Goal: Navigation & Orientation: Find specific page/section

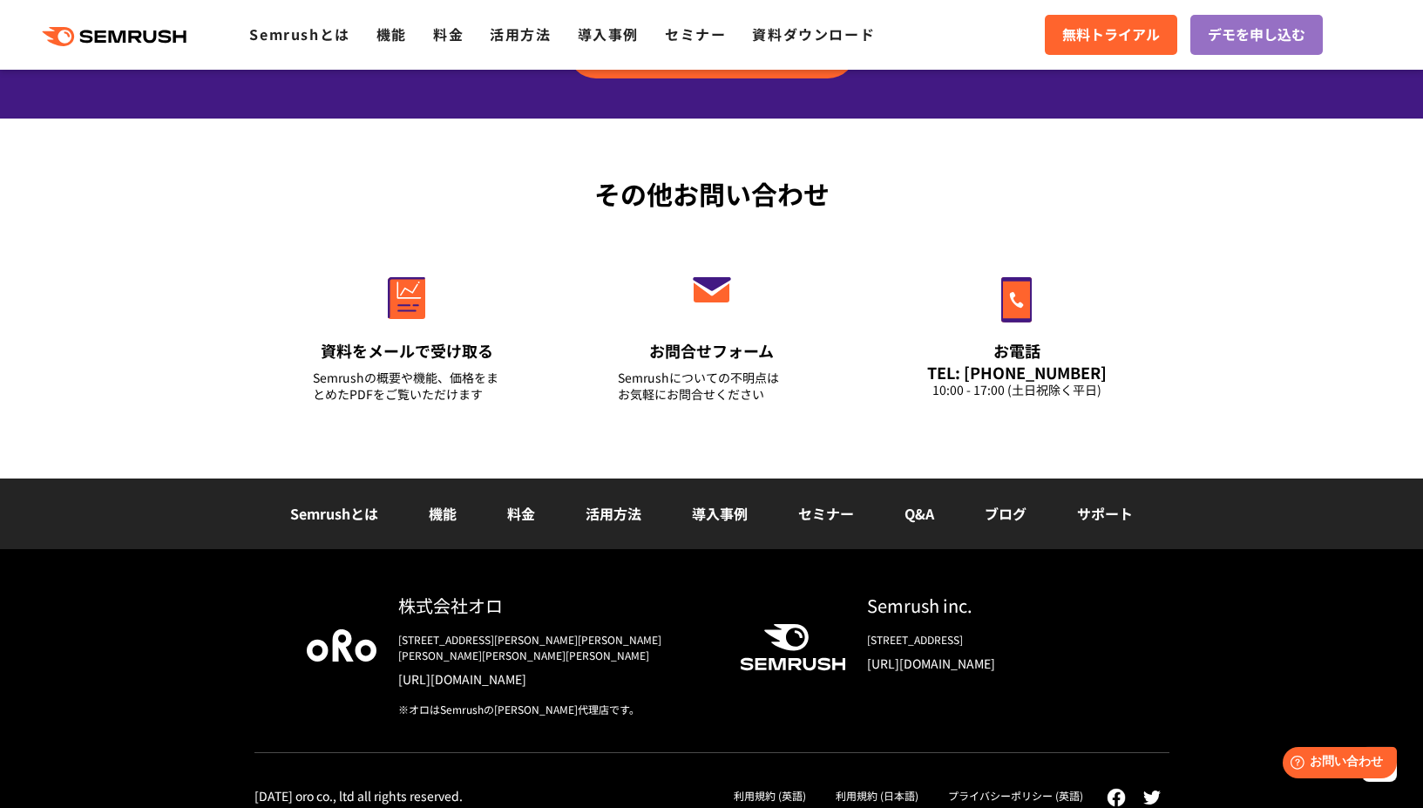
click at [470, 701] on div "※オロはSemrushの[PERSON_NAME]代理店です。" at bounding box center [555, 709] width 314 height 16
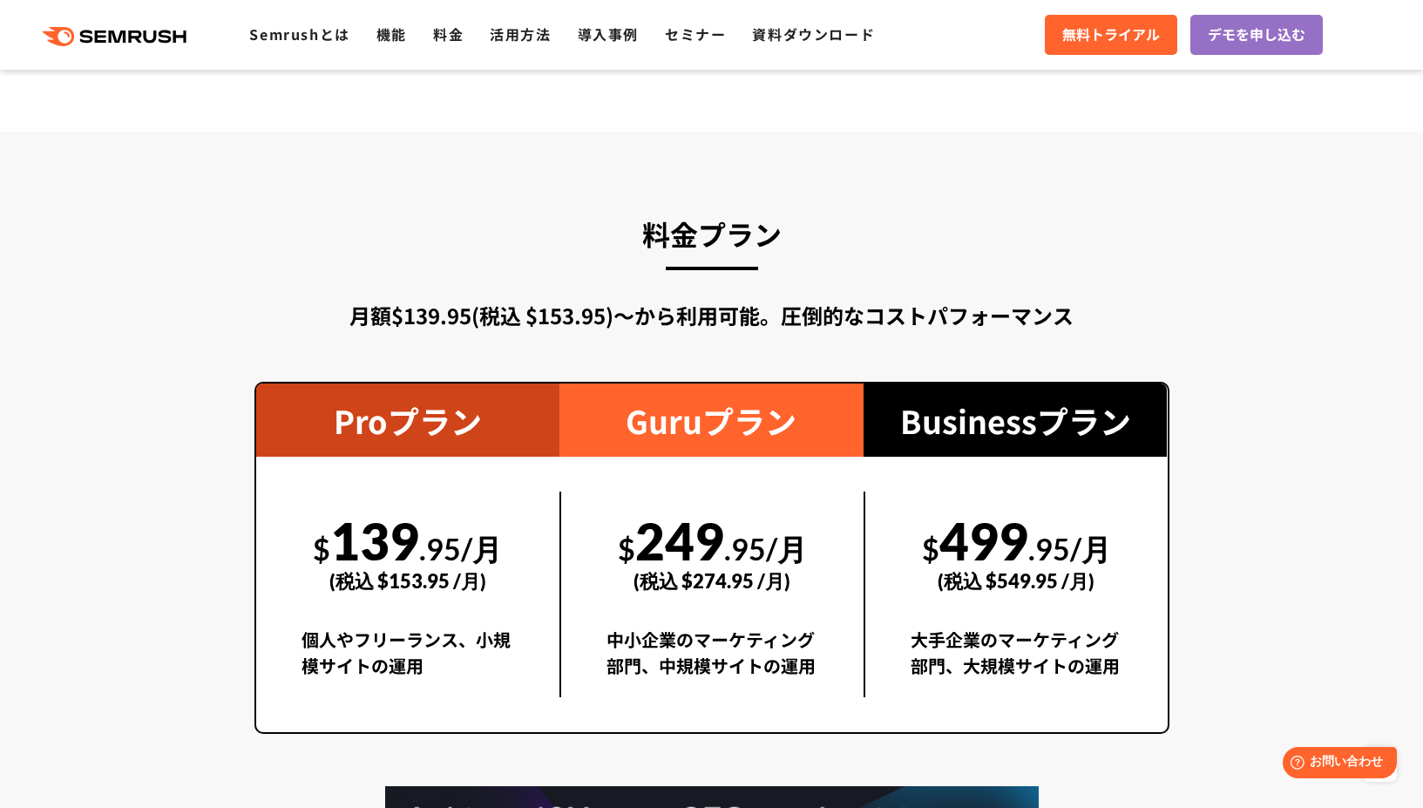
scroll to position [2911, 0]
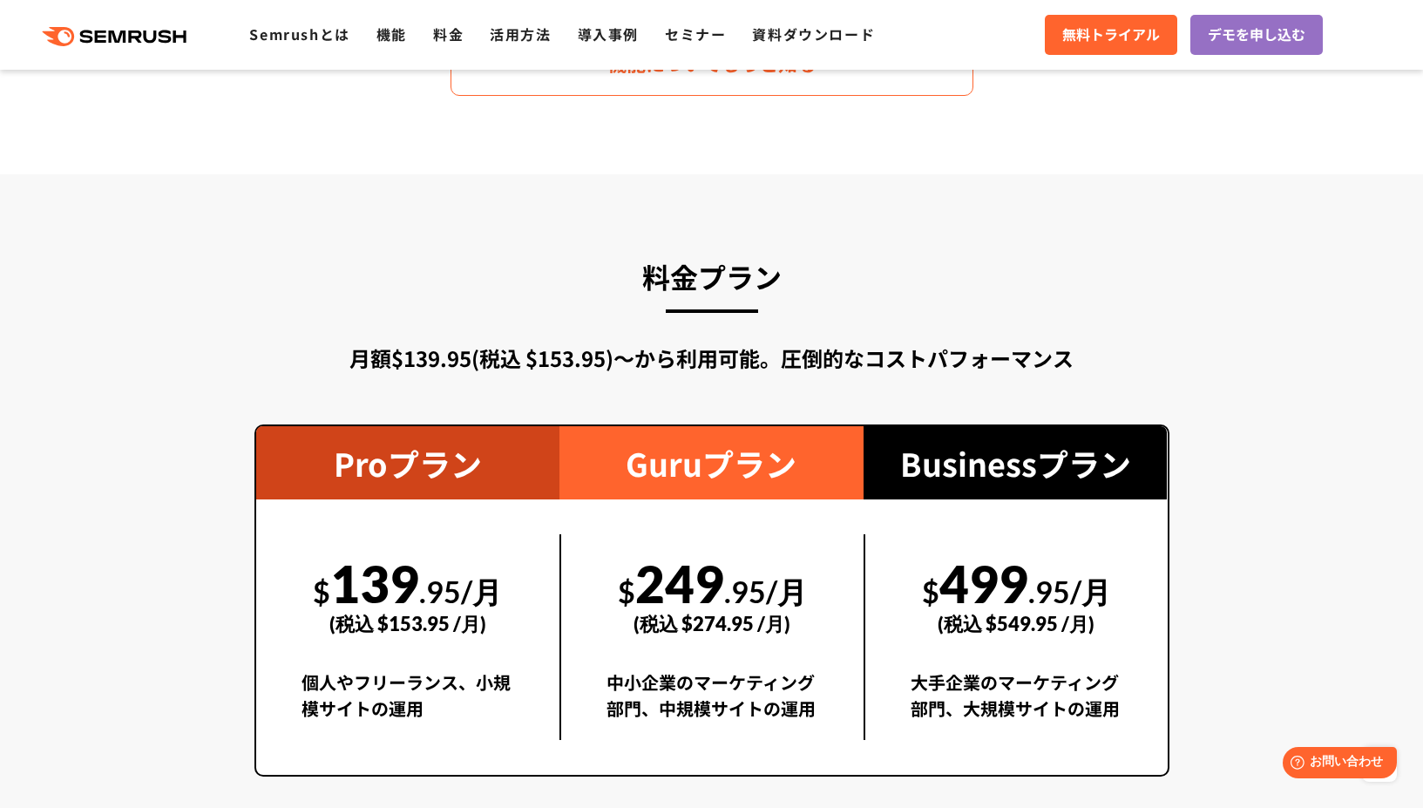
click at [253, 382] on div "料金プラン 月額$139.95(税込 $153.95)〜から利用可能。圧倒的なコストパフォーマンス Proプラン $ 139 .95/月 (税込 $153.9…" at bounding box center [712, 662] width 950 height 818
